Goal: Task Accomplishment & Management: Use online tool/utility

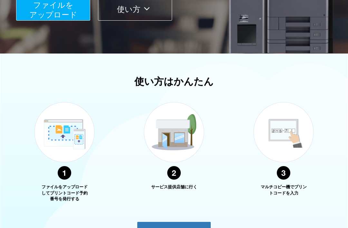
click at [75, 11] on span "ファイルを ​​アップロード" at bounding box center [53, 10] width 48 height 18
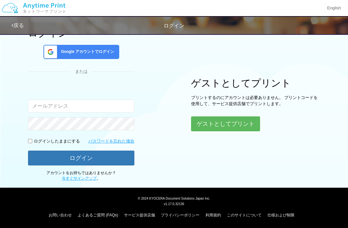
scroll to position [9, 0]
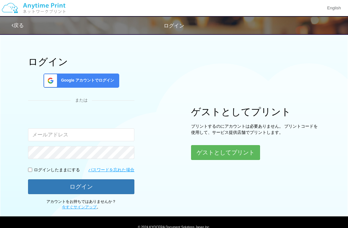
click at [248, 148] on button "ゲストとしてプリント" at bounding box center [225, 152] width 69 height 15
click at [239, 148] on button "ゲストとしてプリント" at bounding box center [225, 152] width 69 height 15
click at [235, 147] on button "ゲストとしてプリント" at bounding box center [225, 152] width 69 height 15
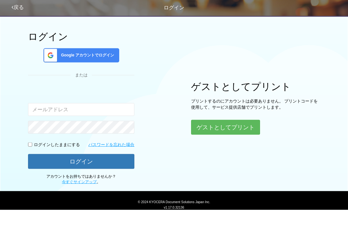
scroll to position [16, 0]
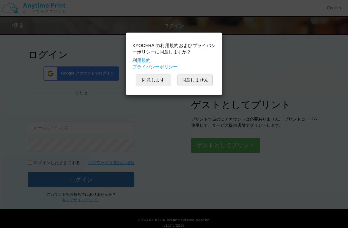
click at [158, 80] on button "同意します" at bounding box center [153, 79] width 35 height 11
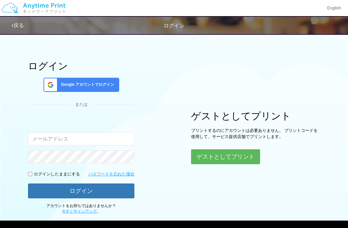
scroll to position [0, 0]
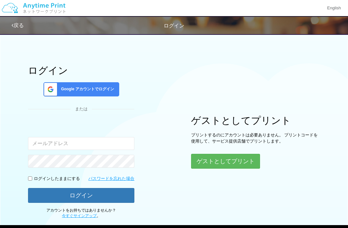
click at [243, 158] on button "ゲストとしてプリント" at bounding box center [225, 161] width 69 height 15
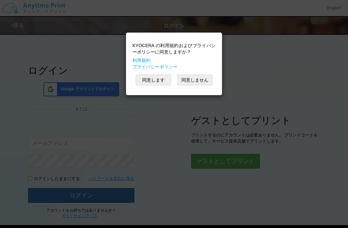
click at [199, 77] on button "同意しません" at bounding box center [194, 79] width 35 height 11
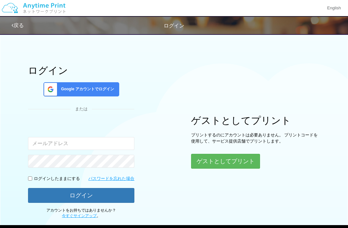
click at [228, 157] on button "ゲストとしてプリント" at bounding box center [225, 161] width 69 height 15
click at [221, 164] on button "ゲストとしてプリント" at bounding box center [225, 161] width 69 height 15
click at [230, 158] on button "ゲストとしてプリント" at bounding box center [225, 161] width 69 height 15
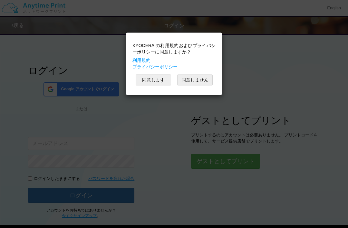
click at [157, 79] on button "同意します" at bounding box center [153, 79] width 35 height 11
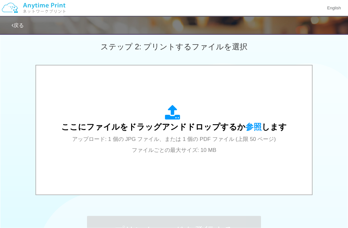
scroll to position [180, 0]
click at [255, 123] on span "参照" at bounding box center [254, 126] width 16 height 9
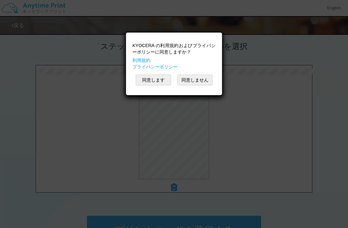
click at [327, 118] on div "KYOCERA の利用規約およびプライバシーポリシーに同意しますか？ 利用規約 プライバシーポリシー 同意します 同意しません" at bounding box center [174, 114] width 348 height 228
click at [157, 84] on button "同意します" at bounding box center [153, 79] width 35 height 11
click at [158, 78] on button "同意します" at bounding box center [153, 79] width 35 height 11
click at [154, 80] on button "同意します" at bounding box center [153, 79] width 35 height 11
click at [161, 74] on button "同意します" at bounding box center [153, 79] width 35 height 11
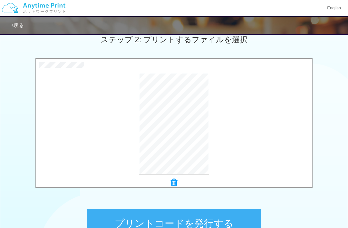
scroll to position [241, 0]
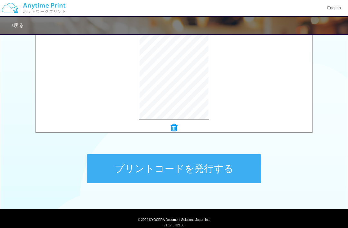
click at [196, 169] on button "プリントコードを発行する" at bounding box center [174, 168] width 174 height 29
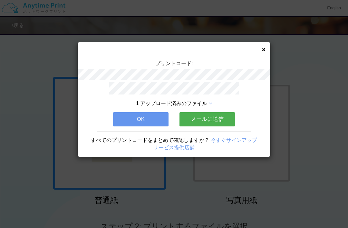
click at [265, 46] on div "プリントコード: 1 アップロード済みのファイル OK メールに送信 すべてのプリントコードをまとめて確認しますか？ 今すぐサインアップ サービス提供店舗" at bounding box center [174, 99] width 193 height 114
click at [265, 49] on icon at bounding box center [263, 49] width 3 height 4
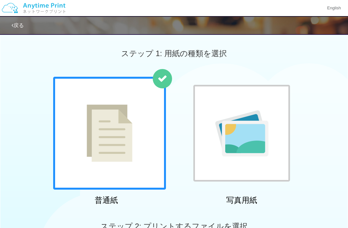
click at [21, 8] on img at bounding box center [33, 8] width 69 height 23
